Goal: Task Accomplishment & Management: Use online tool/utility

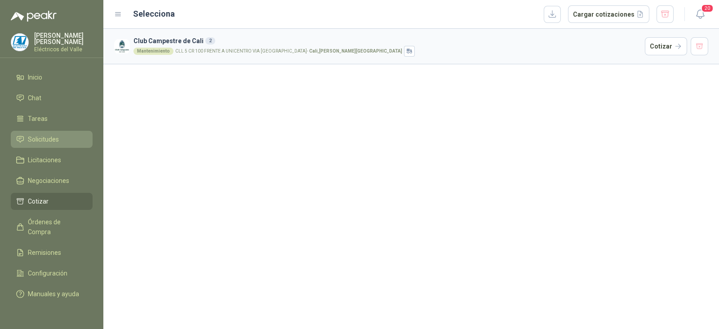
click at [49, 138] on span "Solicitudes" at bounding box center [43, 139] width 31 height 10
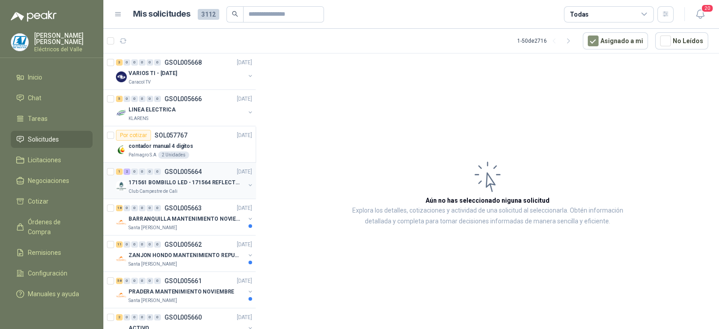
click at [194, 186] on div "171561 BOMBILLO LED - 171564 REFLECTOR 50W" at bounding box center [186, 182] width 116 height 11
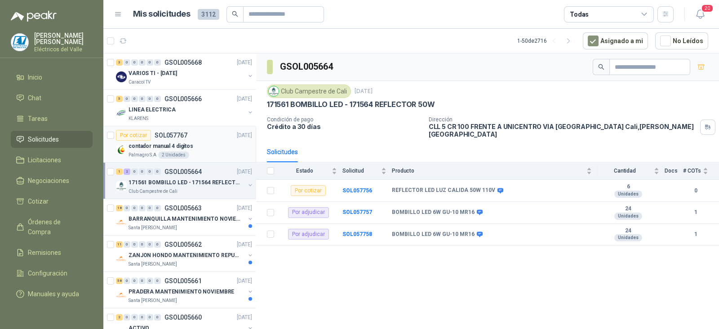
click at [187, 146] on p "contador manual 4 digitos" at bounding box center [160, 146] width 65 height 9
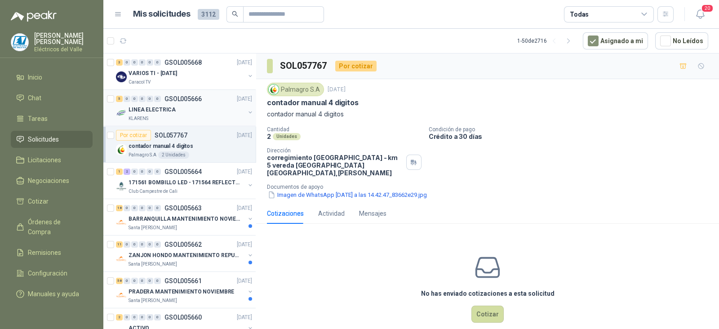
click at [178, 113] on div "LINEA ELECTRICA" at bounding box center [186, 109] width 116 height 11
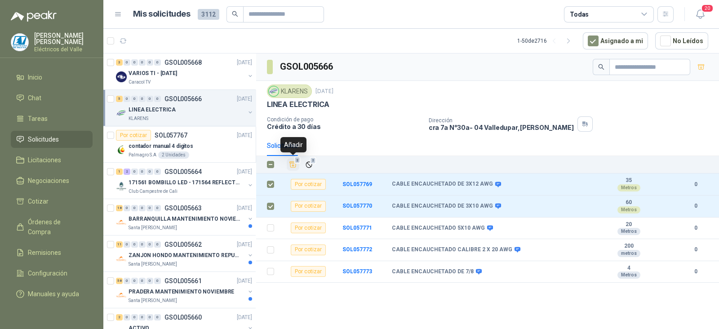
click at [293, 163] on icon "Añadir" at bounding box center [293, 165] width 7 height 6
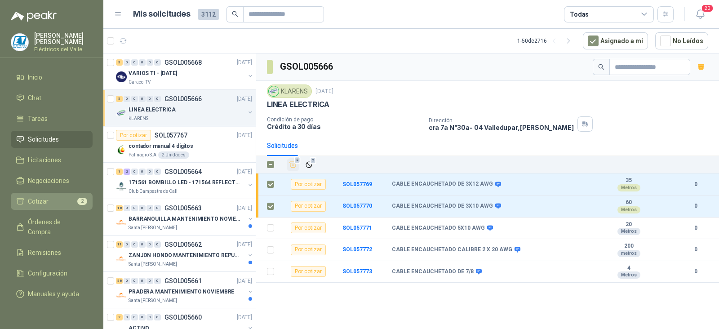
click at [59, 203] on li "Cotizar 2" at bounding box center [51, 201] width 71 height 10
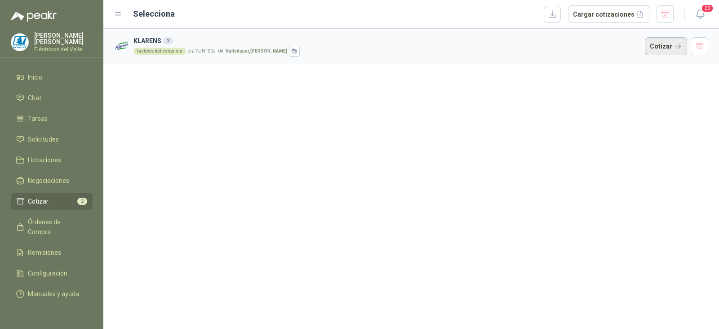
click at [667, 44] on button "Cotizar" at bounding box center [665, 46] width 42 height 18
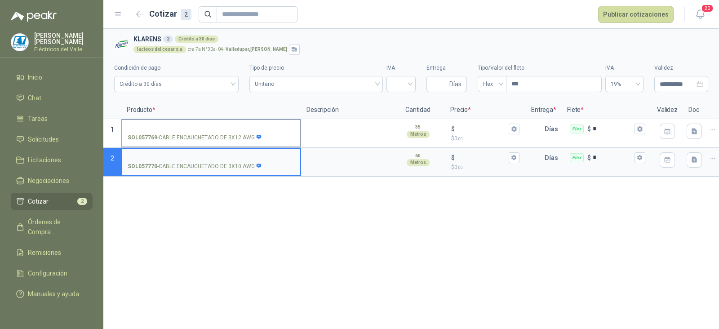
click at [186, 128] on input "SOL057769 - CABLE ENCAUCHETADO DE 3X12 AWG" at bounding box center [211, 129] width 167 height 7
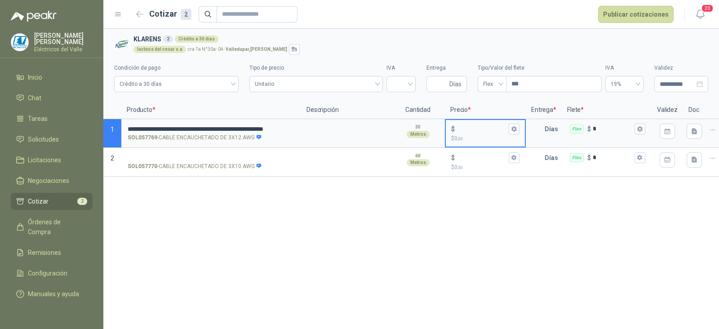
click at [469, 129] on input "$ $ 0 ,00" at bounding box center [481, 128] width 50 height 7
type input "*****"
click at [210, 155] on input "SOL057770 - CABLE ENCAUCHETADO DE 3X10 AWG" at bounding box center [211, 157] width 167 height 7
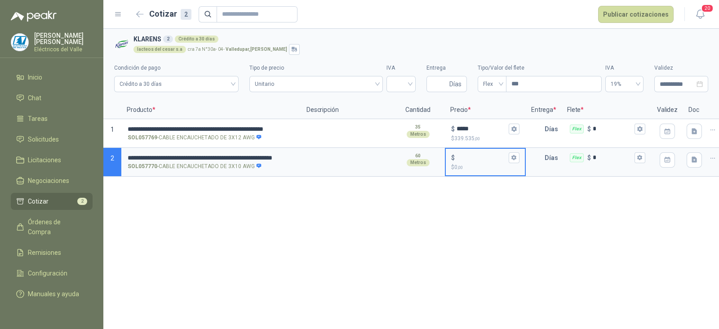
click at [466, 159] on input "$ $ 0 ,00" at bounding box center [481, 157] width 50 height 7
type input "******"
click at [438, 86] on input "Entrega" at bounding box center [440, 83] width 16 height 15
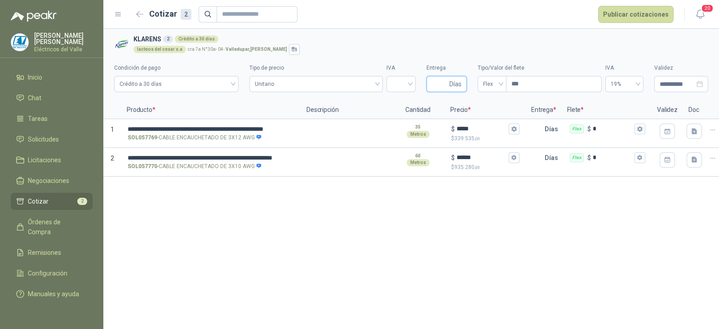
type input "*"
click at [408, 87] on input "search" at bounding box center [401, 82] width 18 height 13
click at [401, 103] on div "19%" at bounding box center [400, 103] width 15 height 10
click at [641, 12] on button "Publicar cotizaciones" at bounding box center [635, 14] width 75 height 17
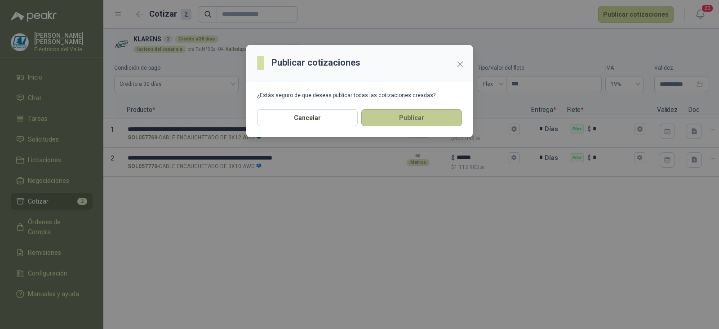
click at [429, 118] on button "Publicar" at bounding box center [411, 117] width 101 height 17
